Goal: Task Accomplishment & Management: Manage account settings

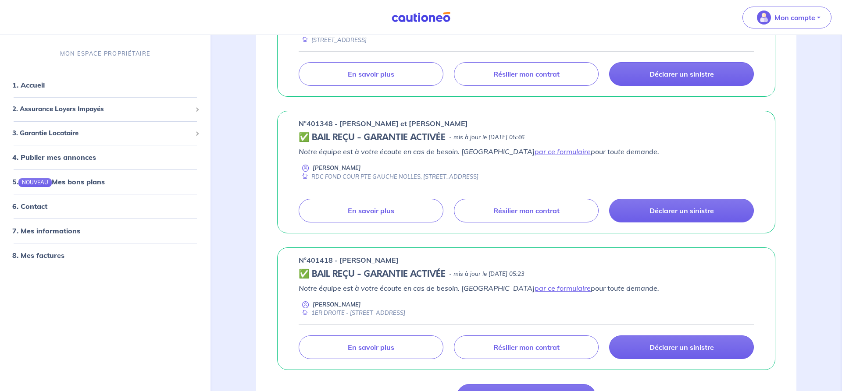
scroll to position [626, 0]
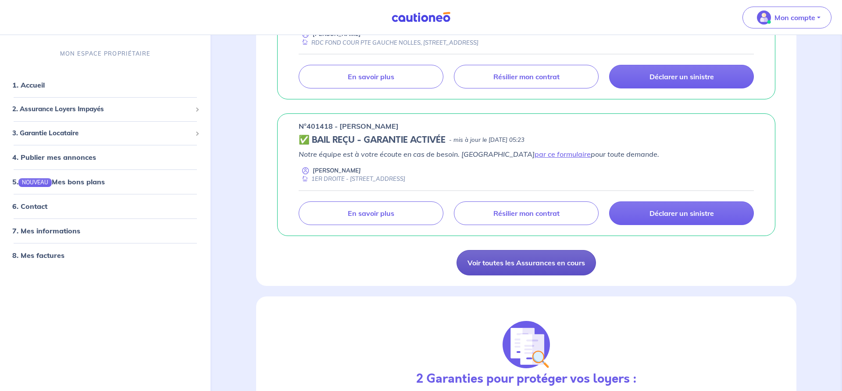
click at [558, 266] on link "Voir toutes les Assurances en cours" at bounding box center [525, 262] width 139 height 25
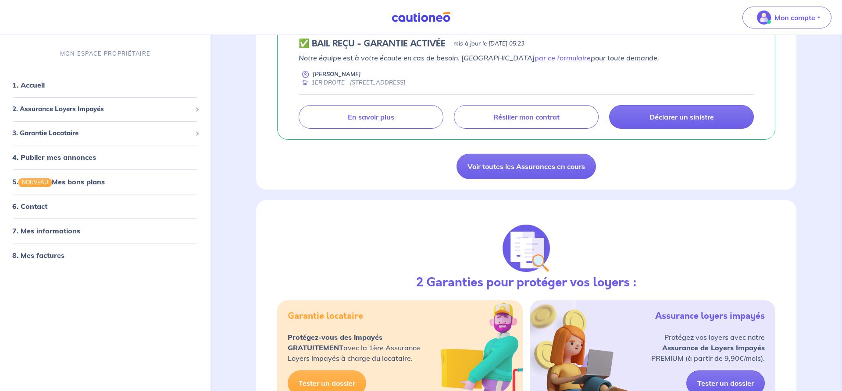
scroll to position [715, 0]
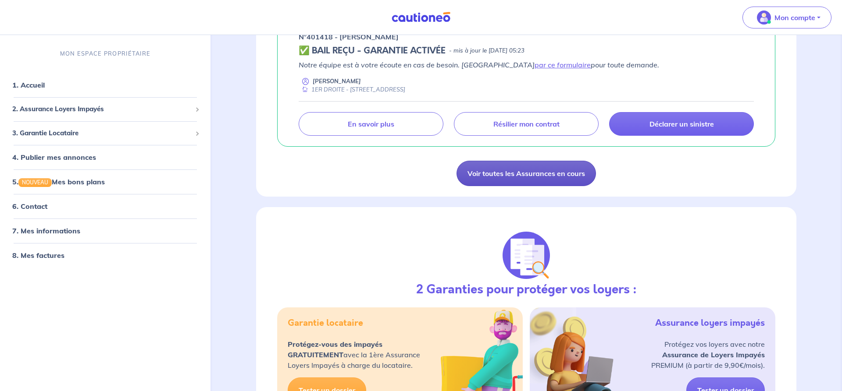
click at [537, 174] on link "Voir toutes les Assurances en cours" at bounding box center [525, 173] width 139 height 25
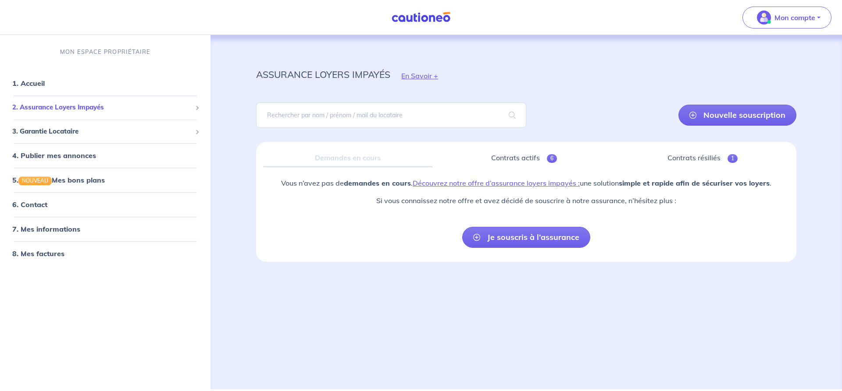
click at [69, 104] on span "2. Assurance Loyers Impayés" at bounding box center [101, 108] width 179 height 10
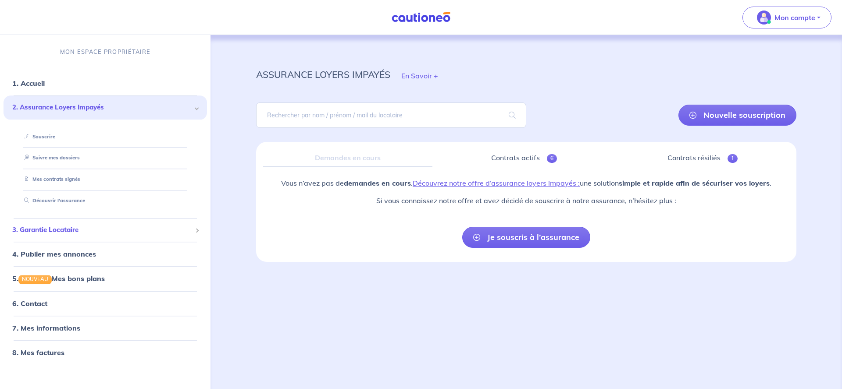
click at [58, 232] on span "3. Garantie Locataire" at bounding box center [101, 230] width 179 height 10
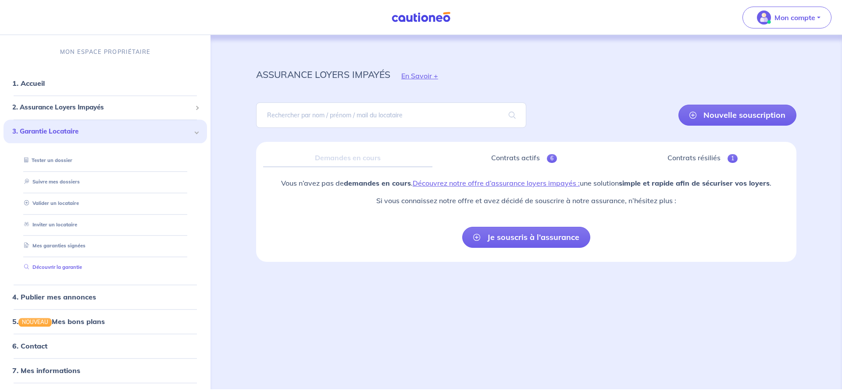
scroll to position [22, 0]
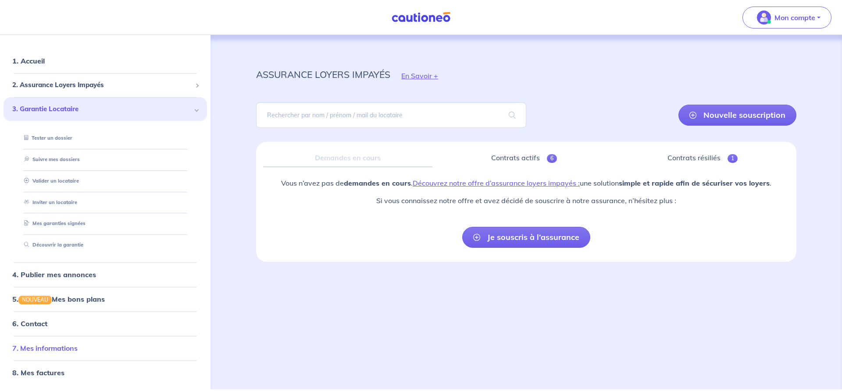
click at [64, 349] on link "7. Mes informations" at bounding box center [44, 348] width 65 height 9
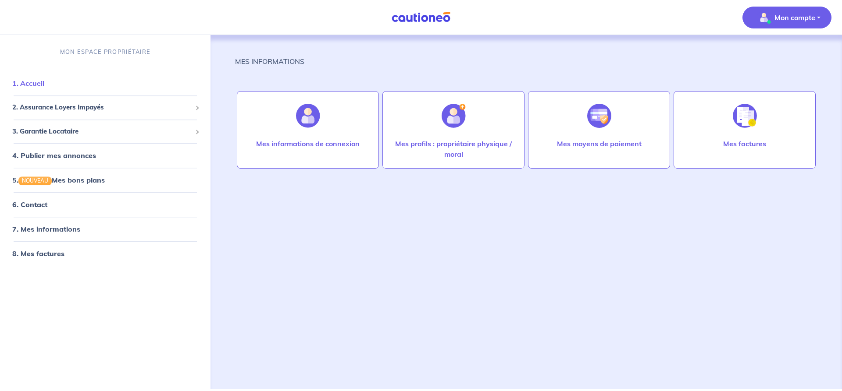
click at [35, 82] on link "1. Accueil" at bounding box center [28, 83] width 32 height 9
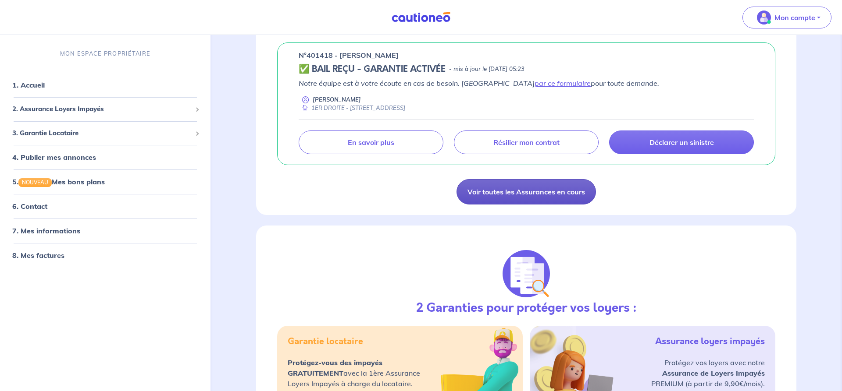
scroll to position [619, 0]
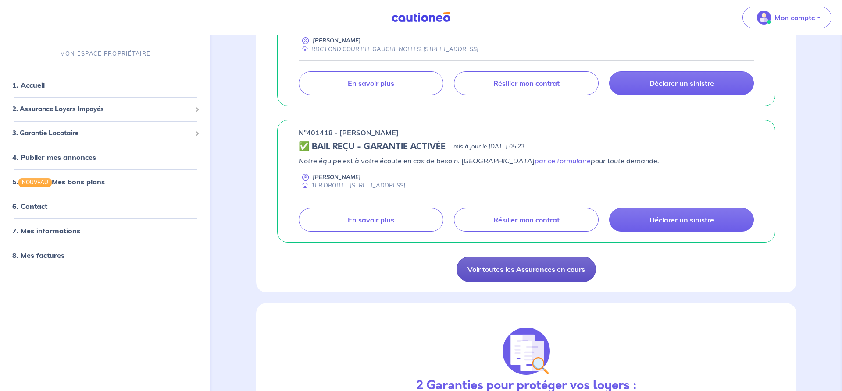
click at [512, 274] on link "Voir toutes les Assurances en cours" at bounding box center [525, 269] width 139 height 25
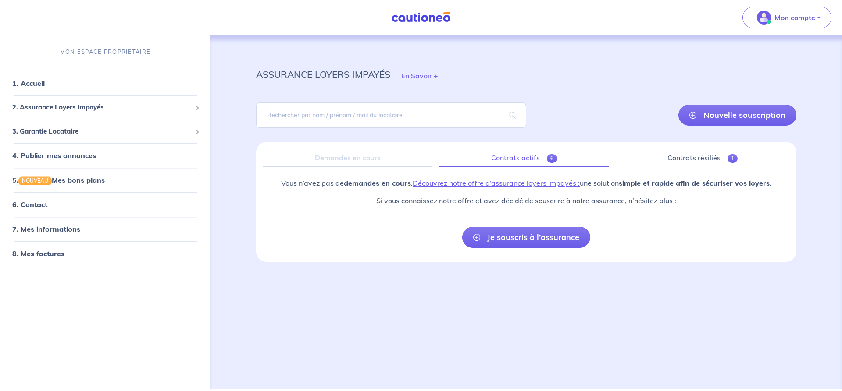
click at [521, 159] on link "Contrats actifs 6" at bounding box center [523, 158] width 169 height 18
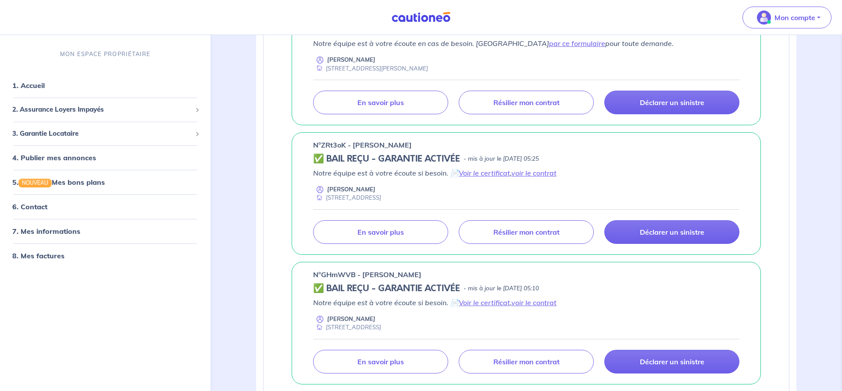
scroll to position [144, 0]
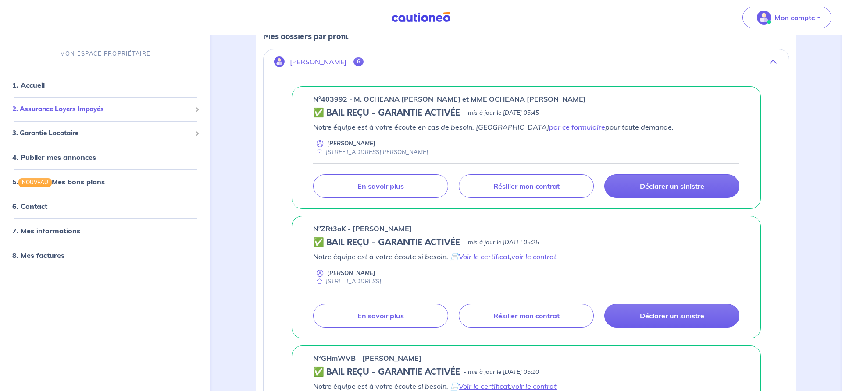
click at [71, 111] on span "2. Assurance Loyers Impayés" at bounding box center [101, 109] width 179 height 10
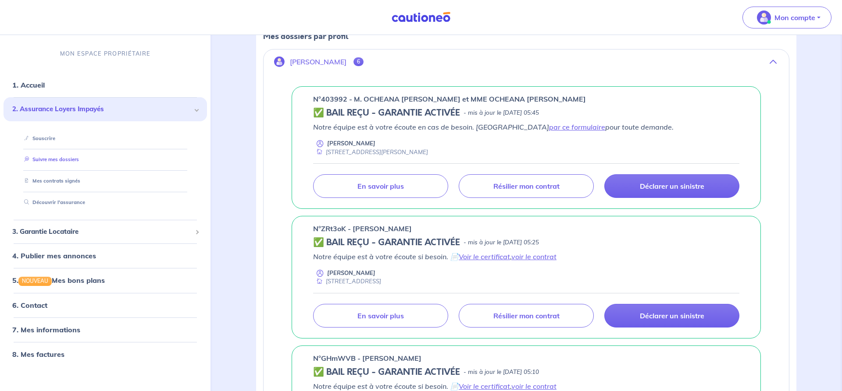
click at [57, 159] on link "Suivre mes dossiers" at bounding box center [50, 160] width 58 height 6
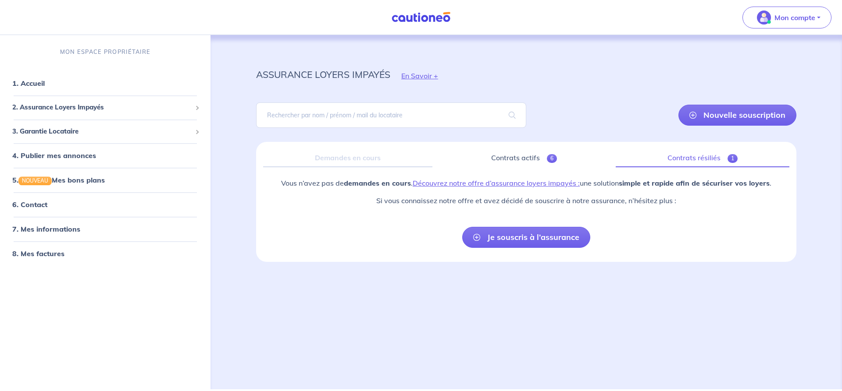
click at [707, 160] on link "Contrats résiliés 1" at bounding box center [703, 158] width 174 height 18
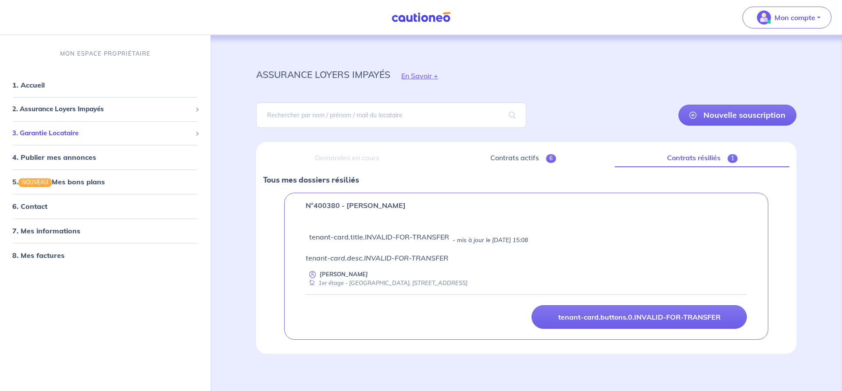
click at [59, 134] on span "3. Garantie Locataire" at bounding box center [101, 133] width 179 height 10
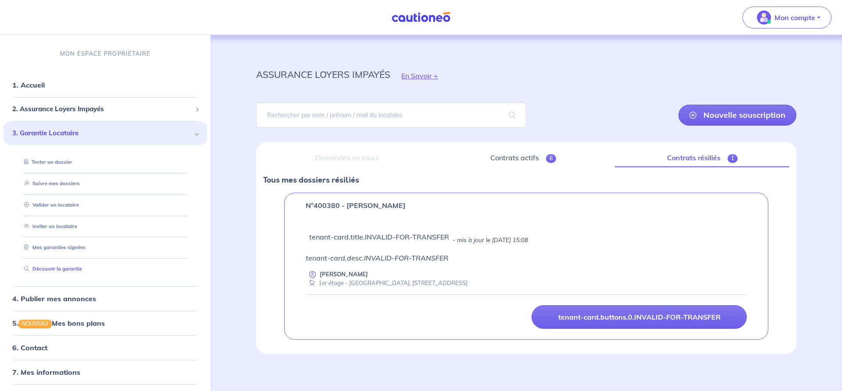
scroll to position [22, 0]
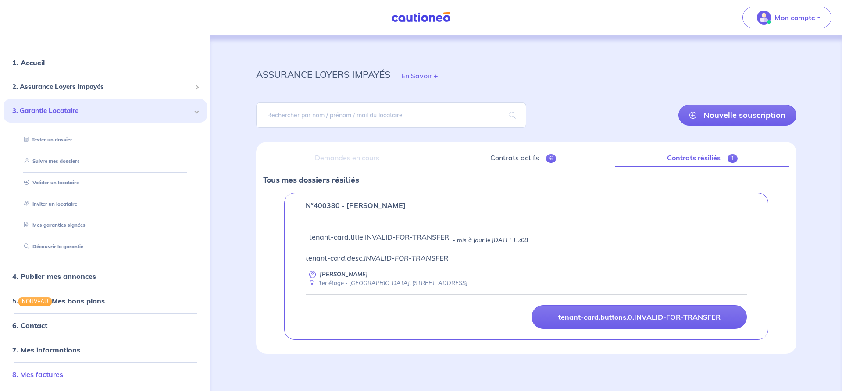
click at [52, 373] on link "8. Mes factures" at bounding box center [37, 374] width 51 height 9
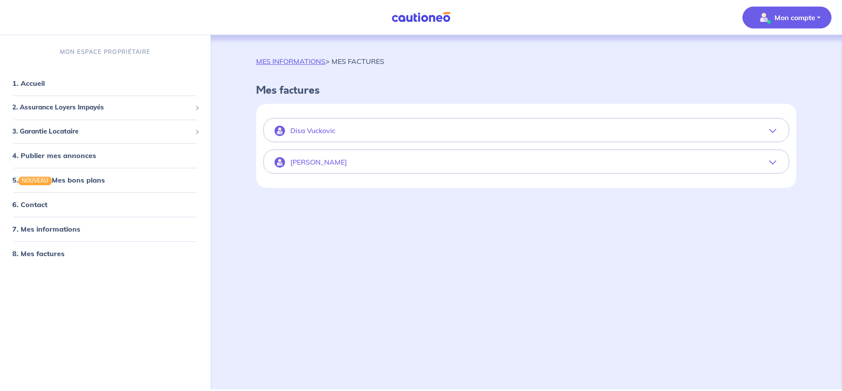
click at [776, 131] on button "Disa Vuckovic" at bounding box center [526, 131] width 524 height 21
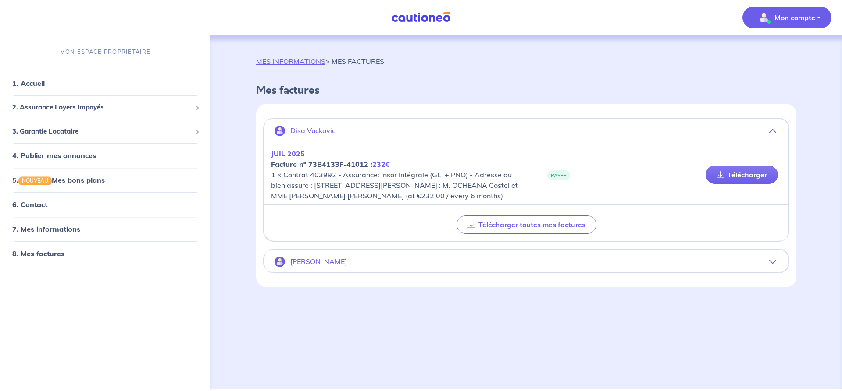
click at [773, 266] on icon "button" at bounding box center [772, 262] width 7 height 7
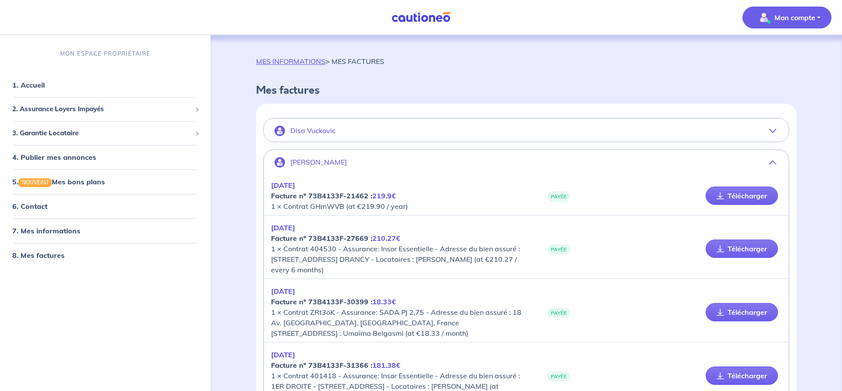
click at [772, 132] on icon "button" at bounding box center [772, 131] width 7 height 7
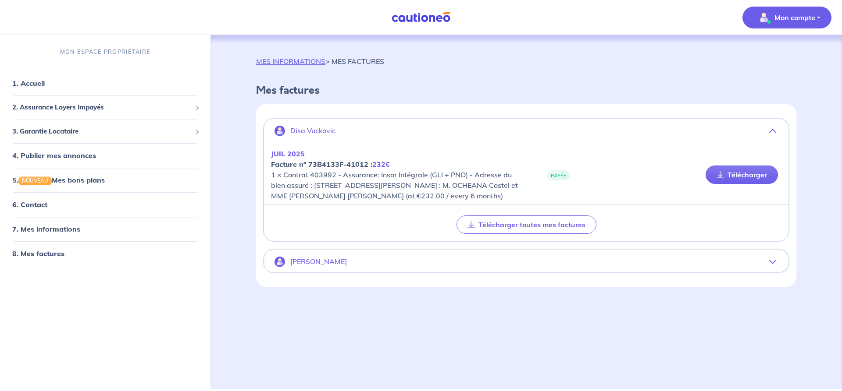
click at [816, 19] on button "Mon compte" at bounding box center [786, 18] width 89 height 22
click at [798, 53] on link "Mes informations" at bounding box center [778, 54] width 71 height 14
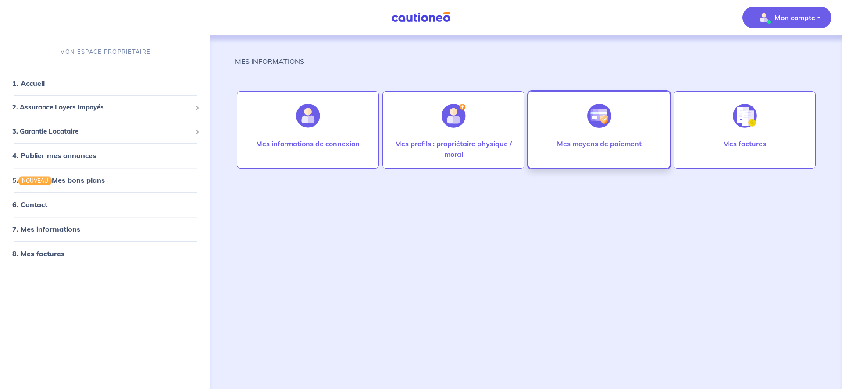
click at [596, 140] on p "Mes moyens de paiement" at bounding box center [599, 144] width 85 height 11
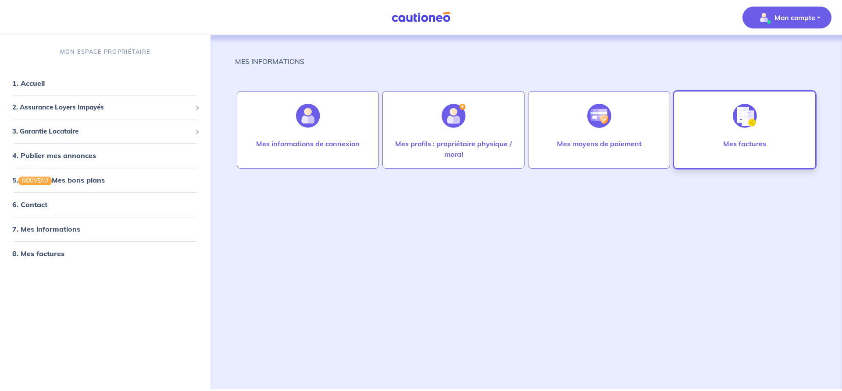
click at [758, 147] on p "Mes factures" at bounding box center [744, 144] width 43 height 11
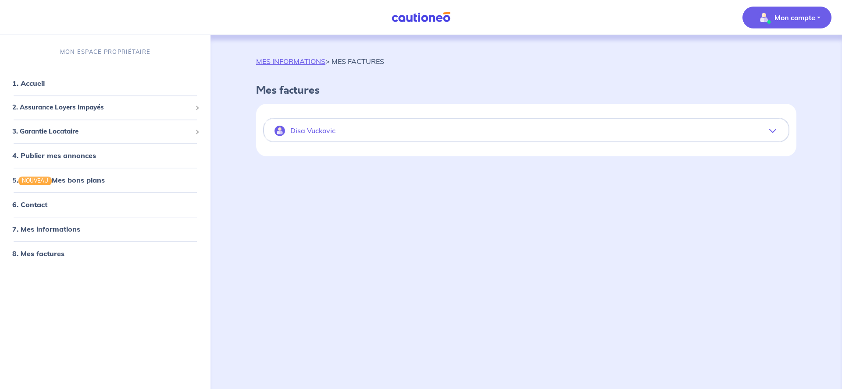
click at [773, 131] on icon "button" at bounding box center [772, 131] width 7 height 7
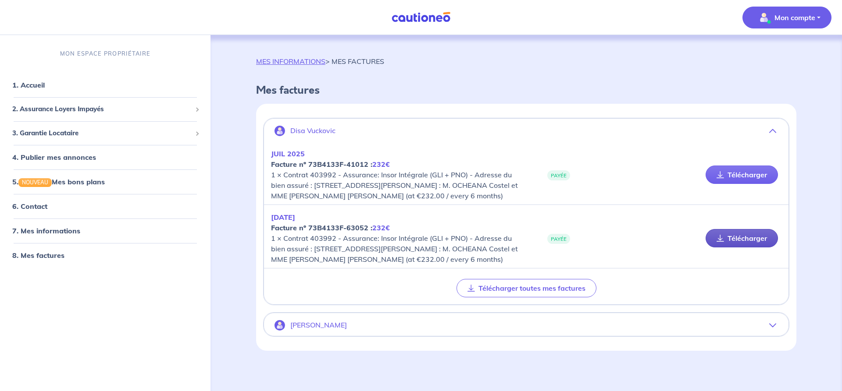
click at [759, 248] on link "Télécharger" at bounding box center [741, 238] width 72 height 18
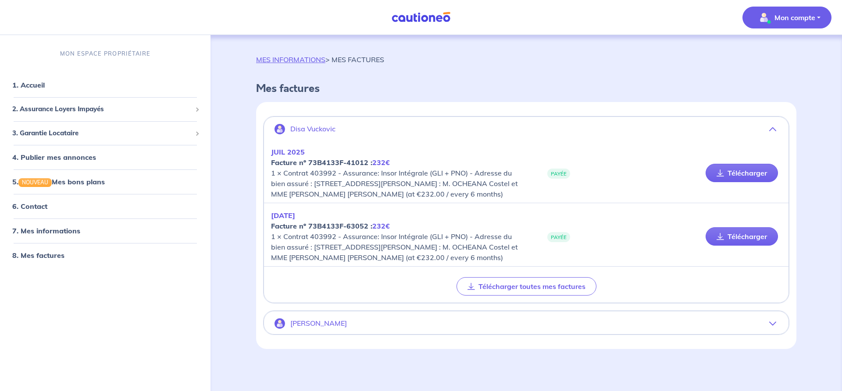
scroll to position [23, 0]
click at [770, 324] on icon "button" at bounding box center [772, 323] width 7 height 7
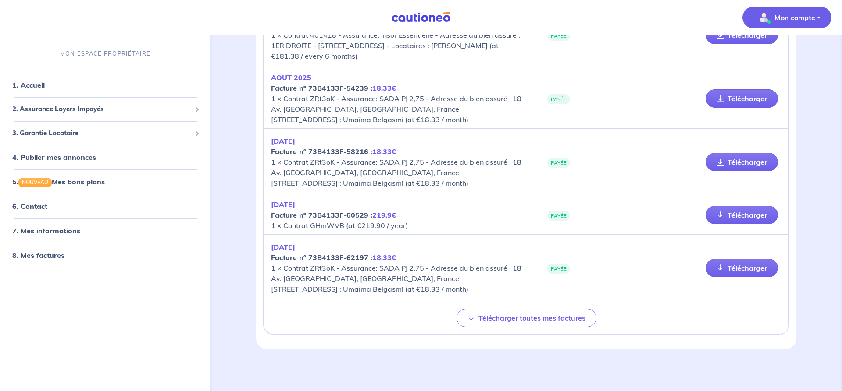
scroll to position [998, 0]
click at [817, 18] on button "Mon compte" at bounding box center [786, 18] width 89 height 22
click at [776, 78] on link "Me déconnecter" at bounding box center [778, 75] width 71 height 14
